Goal: Information Seeking & Learning: Learn about a topic

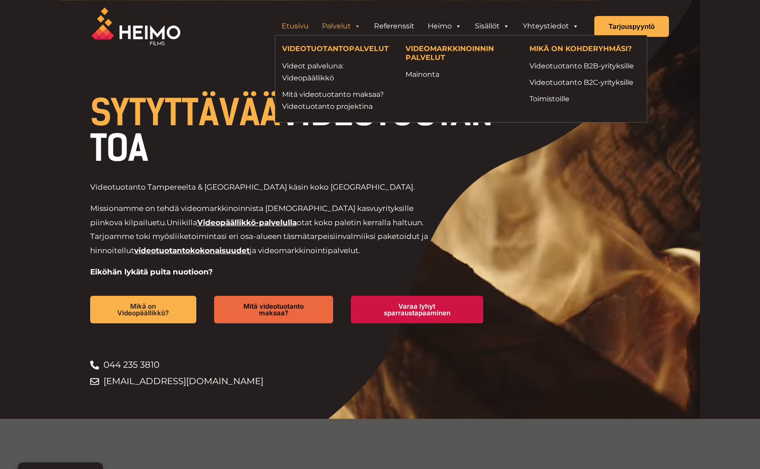
click at [353, 27] on link "Palvelut" at bounding box center [341, 26] width 52 height 18
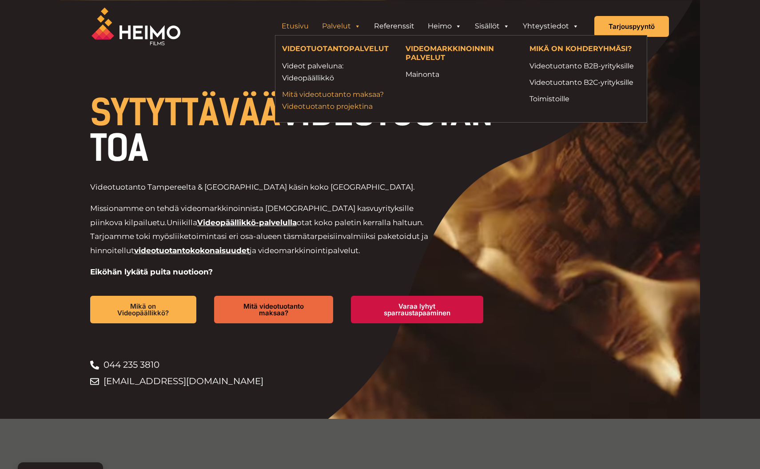
click at [330, 95] on link "Mitä videotuotanto maksaa? Videotuotanto projektina" at bounding box center [337, 100] width 111 height 24
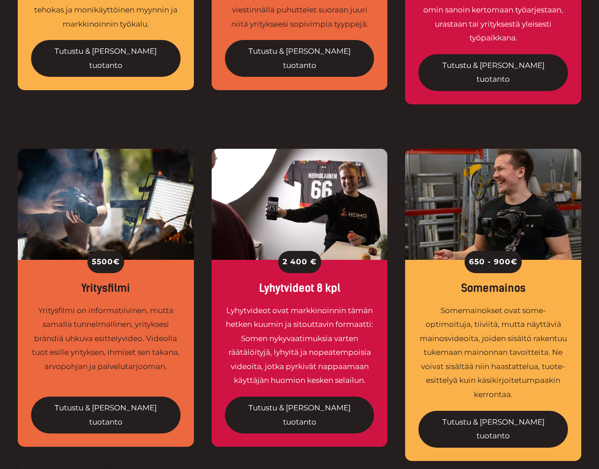
scroll to position [577, 0]
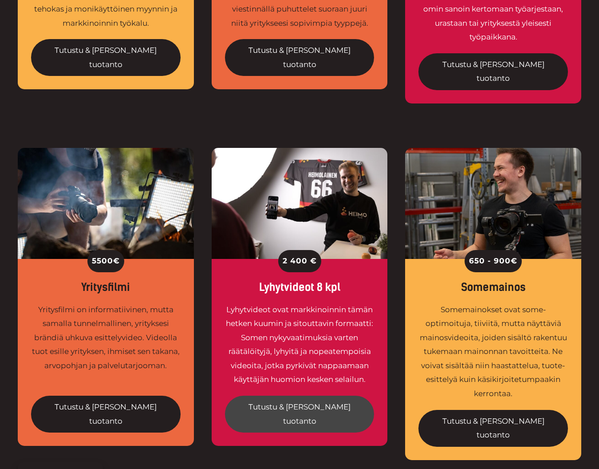
click at [294, 396] on link "Tutustu & [PERSON_NAME] tuotanto" at bounding box center [300, 414] width 150 height 37
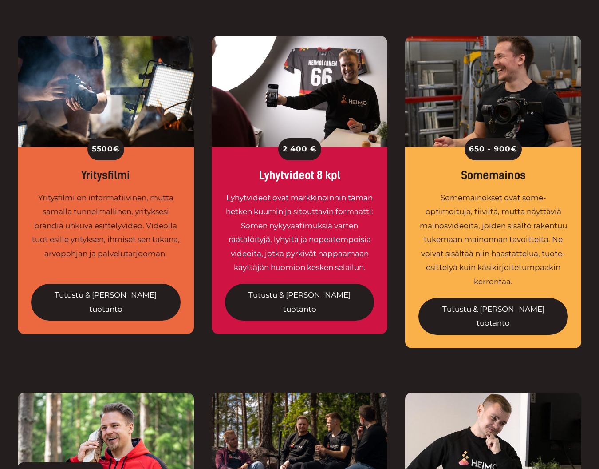
scroll to position [755, 0]
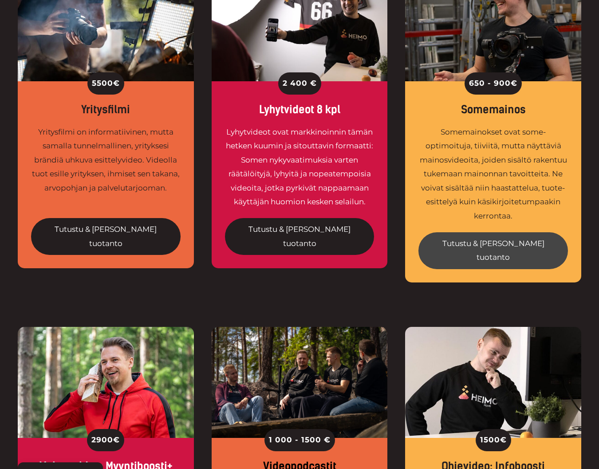
click at [490, 232] on link "Tutustu & [PERSON_NAME] tuotanto" at bounding box center [494, 250] width 150 height 37
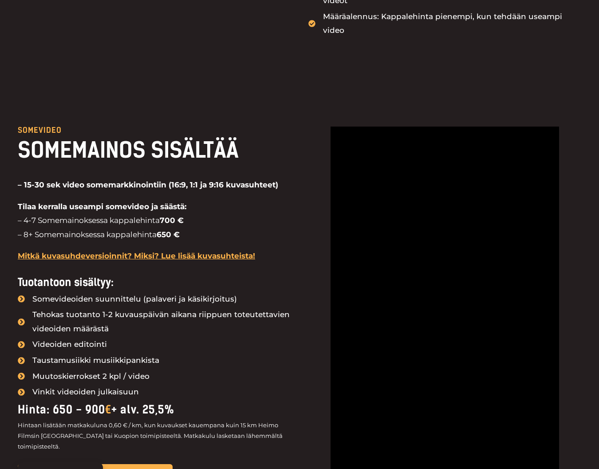
scroll to position [799, 0]
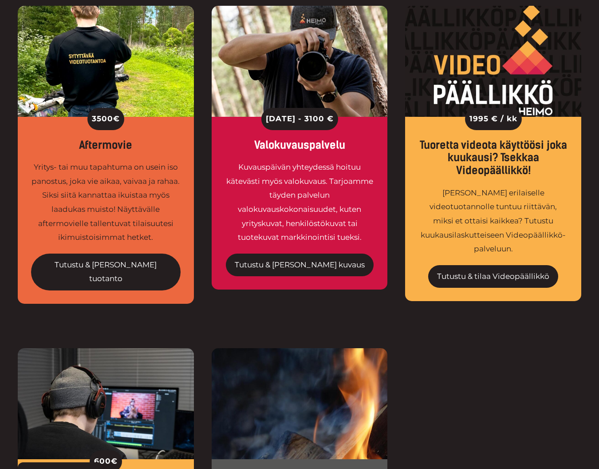
scroll to position [1433, 0]
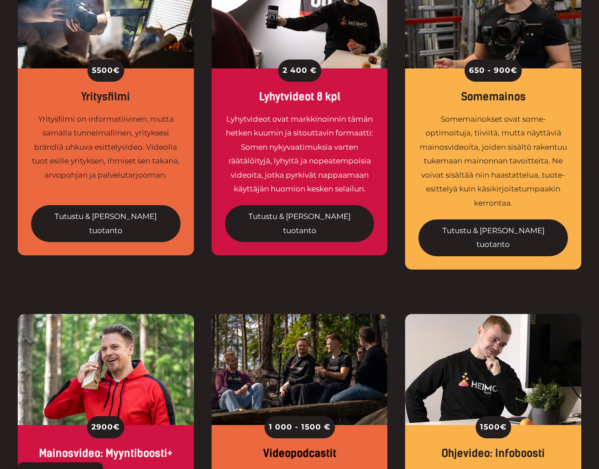
scroll to position [723, 0]
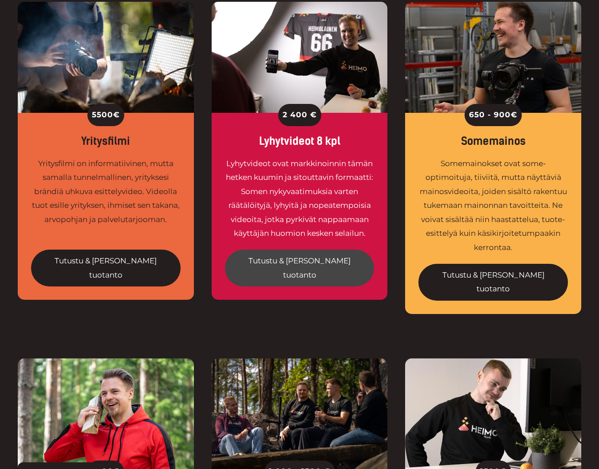
click at [273, 249] on link "Tutustu & tilaa tuotanto" at bounding box center [300, 267] width 150 height 37
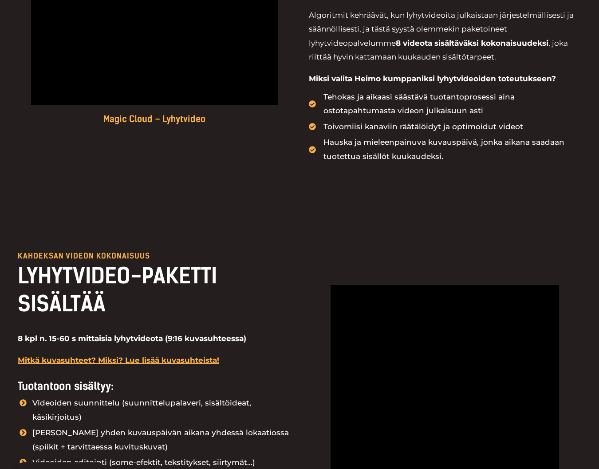
scroll to position [755, 0]
